Goal: Information Seeking & Learning: Learn about a topic

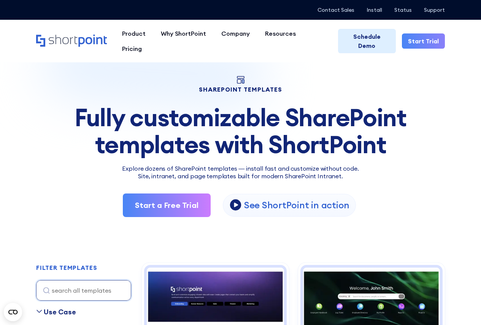
click at [69, 123] on div "Fully customizable SharePoint templates with ShortPoint" at bounding box center [240, 131] width 409 height 54
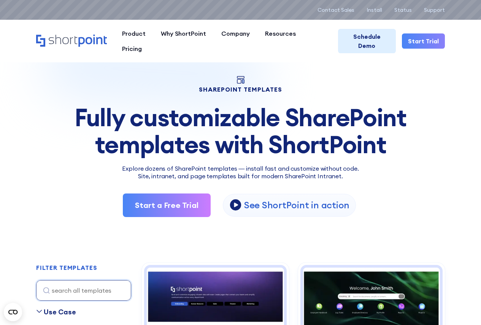
click at [69, 123] on div "Fully customizable SharePoint templates with ShortPoint" at bounding box center [240, 131] width 409 height 54
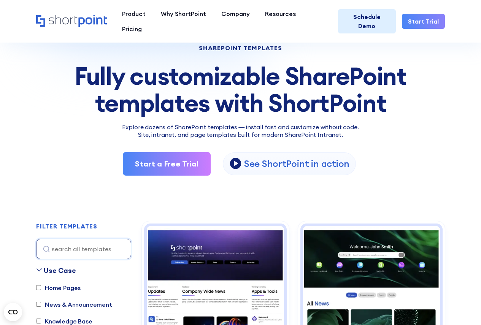
scroll to position [152, 0]
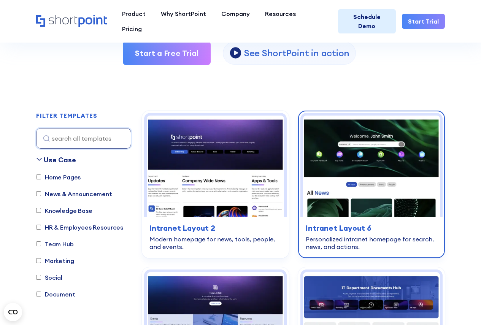
click at [385, 185] on img at bounding box center [371, 167] width 137 height 102
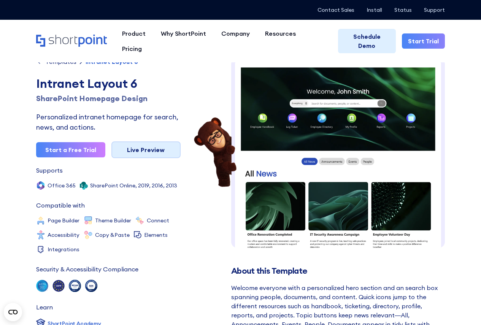
click at [153, 147] on link "Live Preview" at bounding box center [145, 150] width 69 height 17
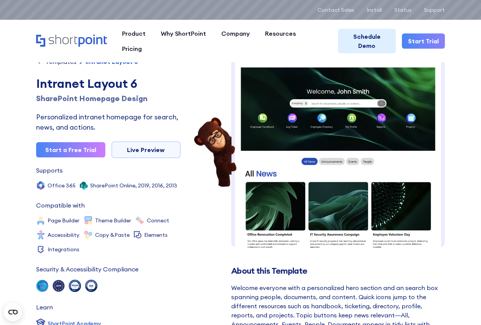
click at [62, 62] on div "Templates" at bounding box center [60, 62] width 31 height 6
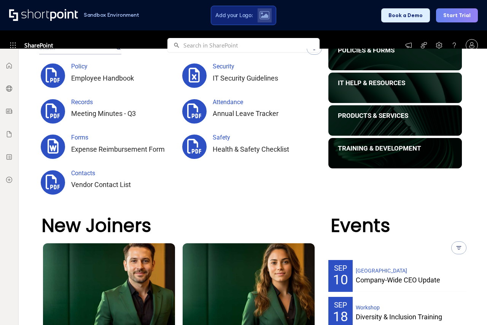
scroll to position [190, 0]
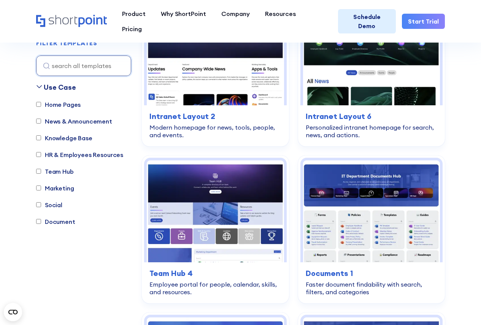
scroll to position [266, 0]
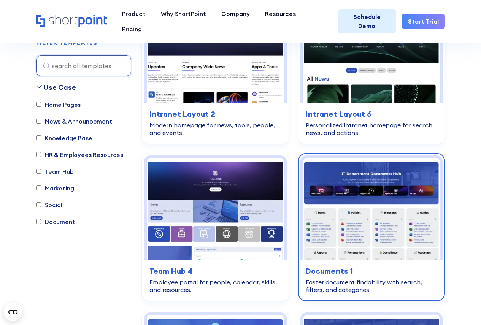
click at [352, 220] on img at bounding box center [371, 209] width 137 height 102
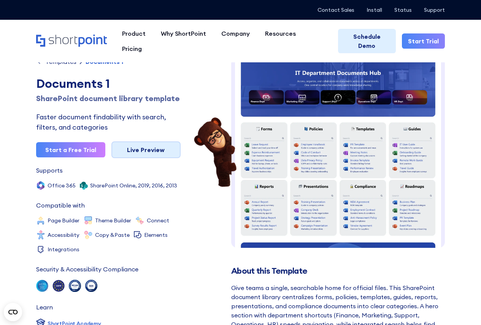
scroll to position [0, 0]
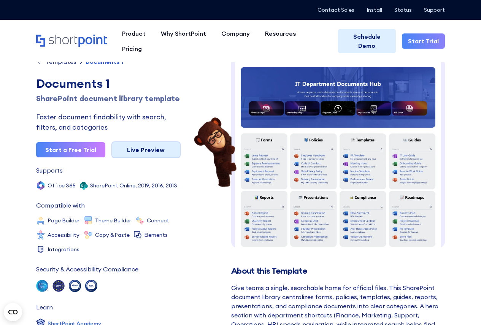
click at [132, 148] on link "Live Preview" at bounding box center [145, 150] width 69 height 17
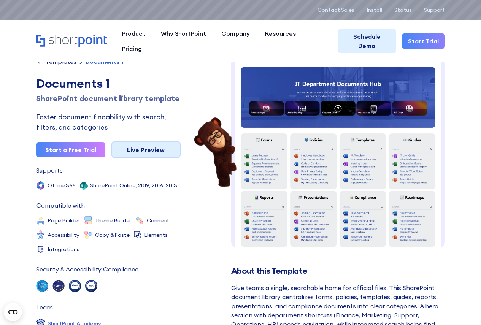
scroll to position [0, 0]
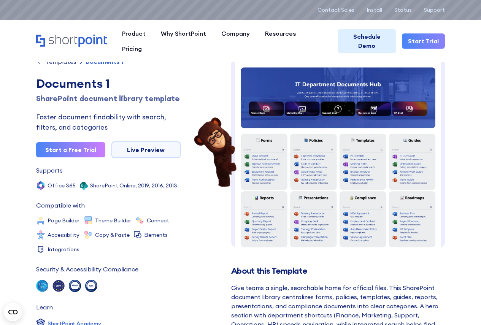
click at [60, 62] on div "Templates" at bounding box center [60, 62] width 31 height 6
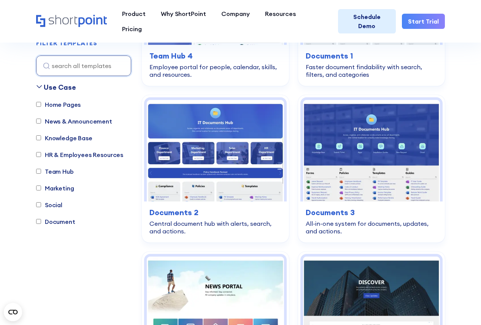
scroll to position [647, 0]
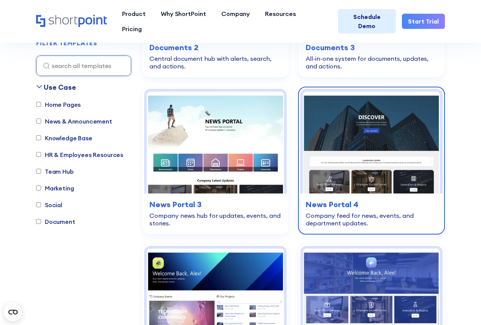
click at [355, 156] on img at bounding box center [371, 143] width 137 height 102
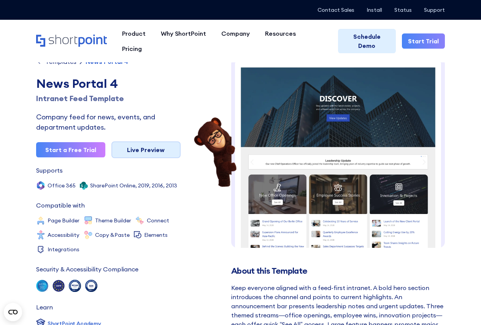
click at [169, 151] on link "Live Preview" at bounding box center [145, 150] width 69 height 17
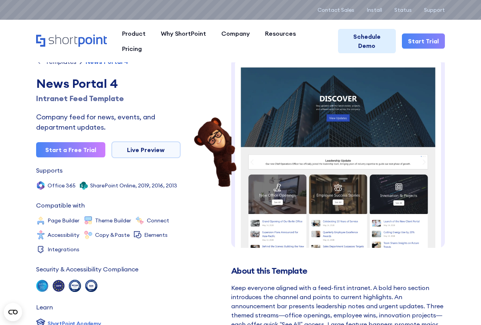
click at [57, 60] on div "Templates" at bounding box center [60, 62] width 31 height 6
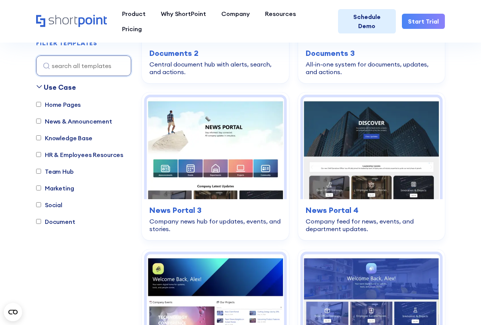
scroll to position [723, 0]
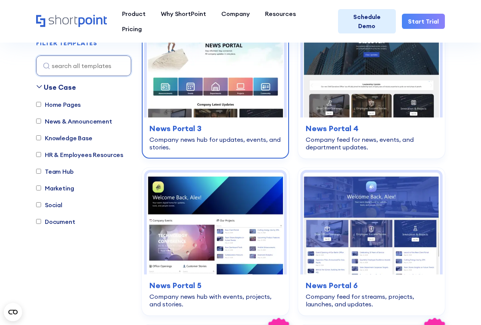
click at [223, 85] on img at bounding box center [215, 67] width 137 height 102
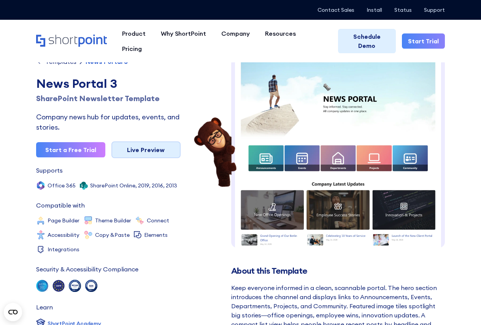
scroll to position [0, 0]
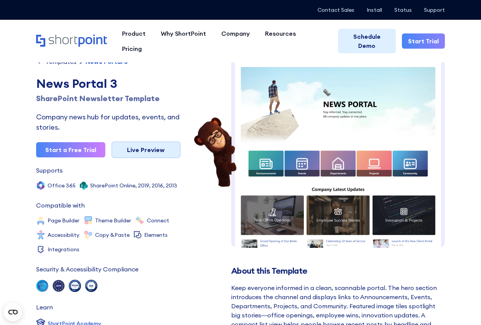
click at [161, 148] on link "Live Preview" at bounding box center [145, 150] width 69 height 17
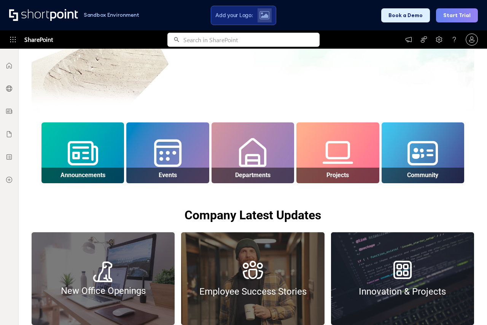
scroll to position [190, 0]
